Goal: Transaction & Acquisition: Purchase product/service

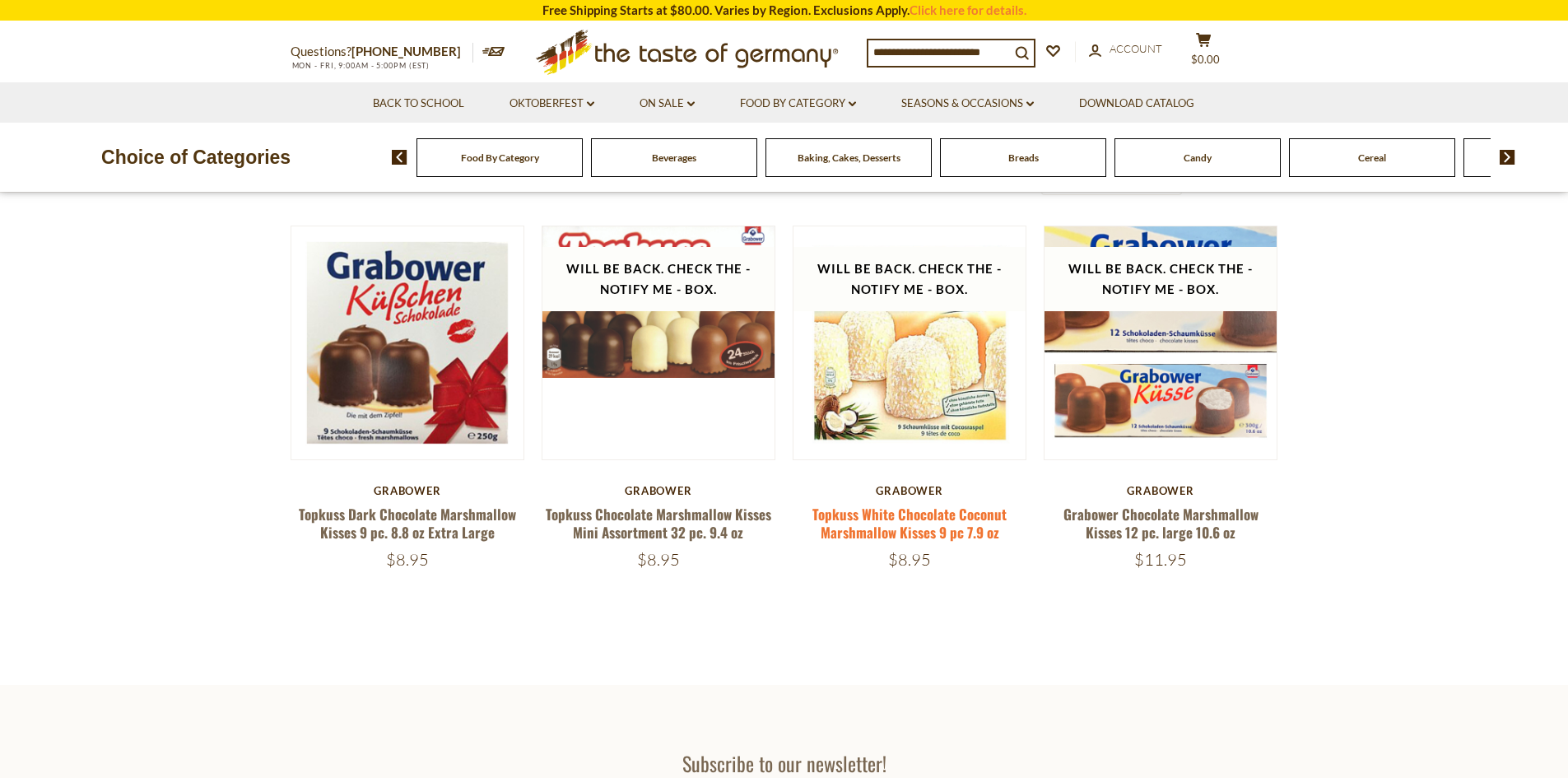
scroll to position [165, 0]
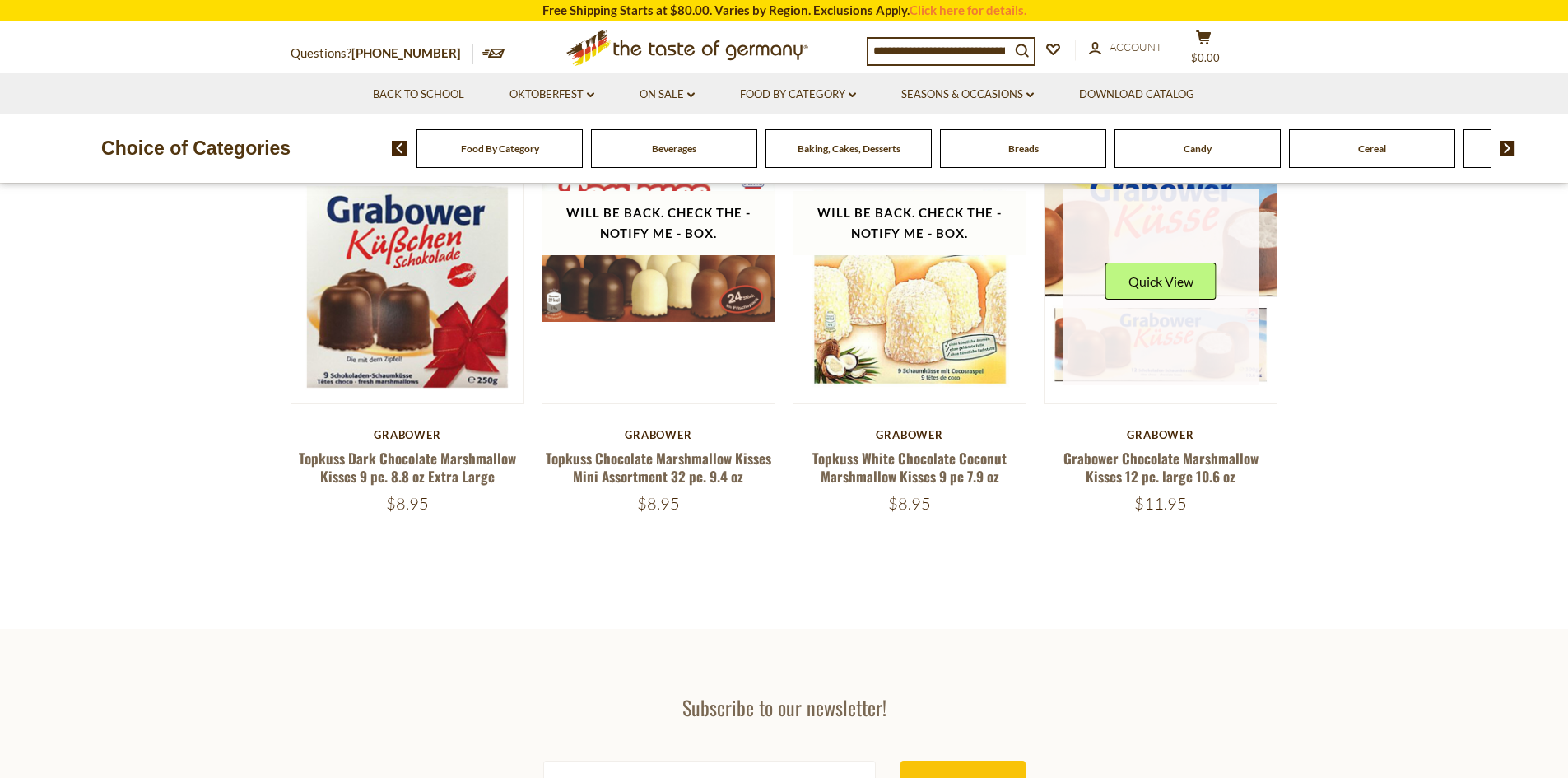
click at [1168, 349] on link at bounding box center [1161, 287] width 196 height 196
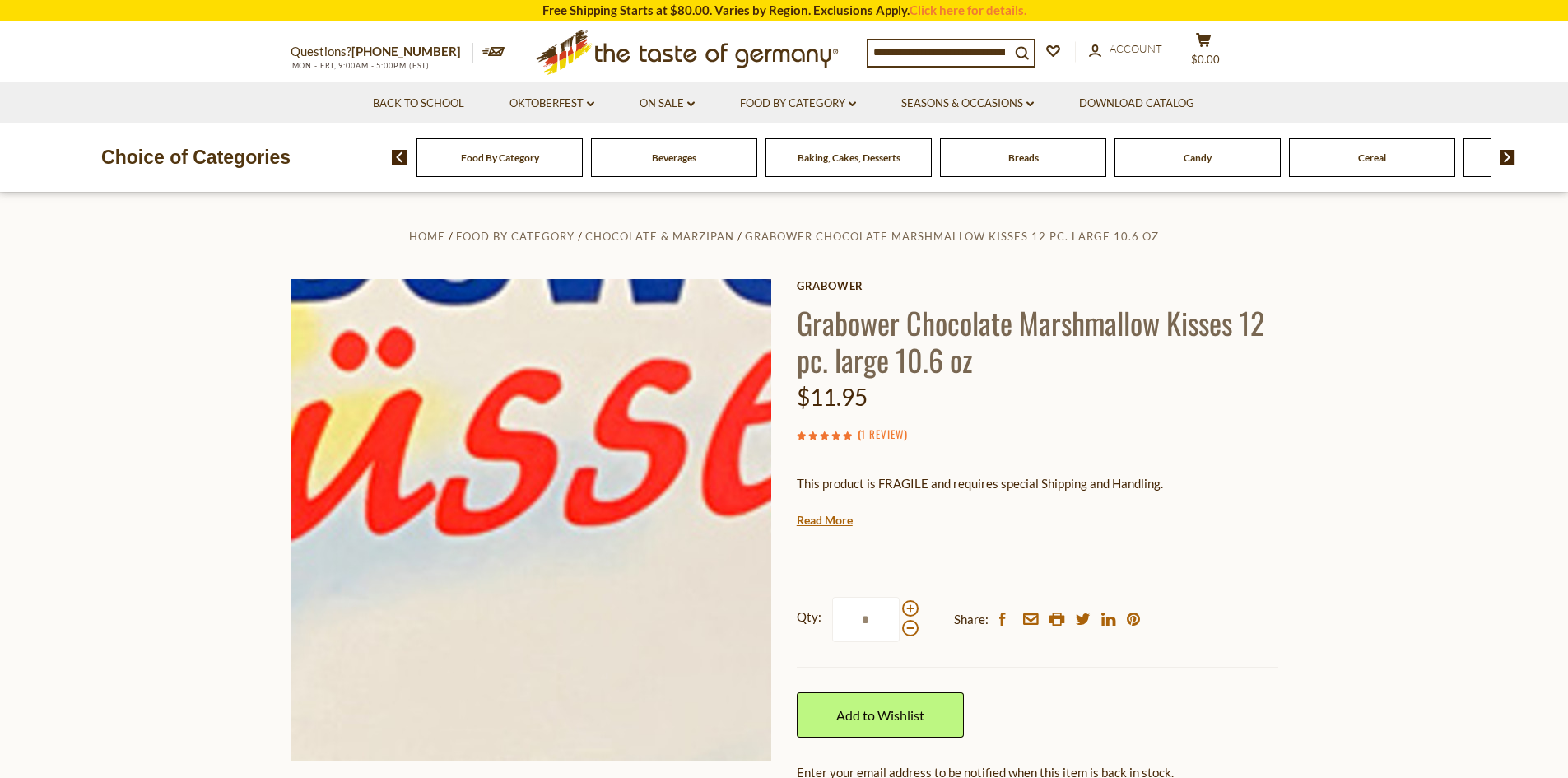
click at [583, 359] on img at bounding box center [531, 519] width 482 height 482
